Goal: Task Accomplishment & Management: Manage account settings

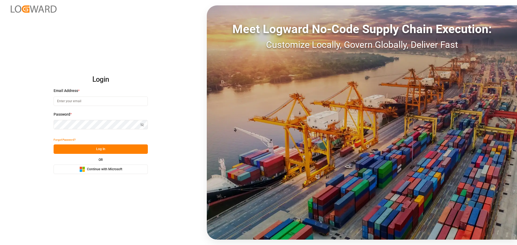
click at [100, 170] on span "Continue with Microsoft" at bounding box center [104, 169] width 35 height 5
click at [88, 103] on input at bounding box center [101, 101] width 94 height 9
type input "renee.hagmann@evonik.com"
click at [91, 150] on button "Log In" at bounding box center [101, 149] width 94 height 9
